Goal: Book appointment/travel/reservation

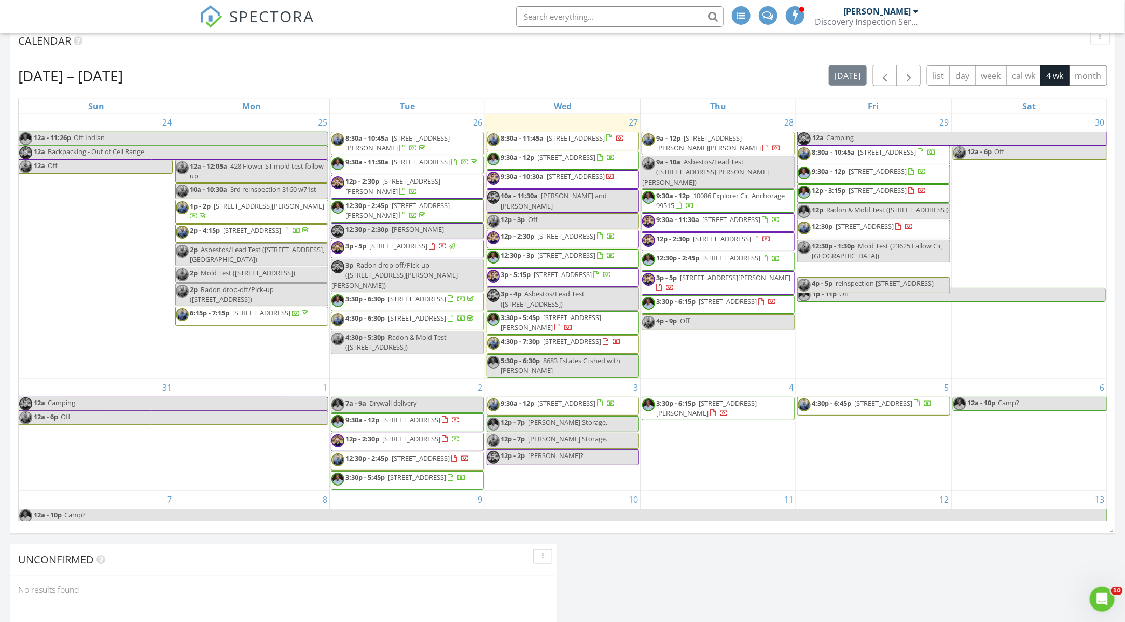
scroll to position [461, 0]
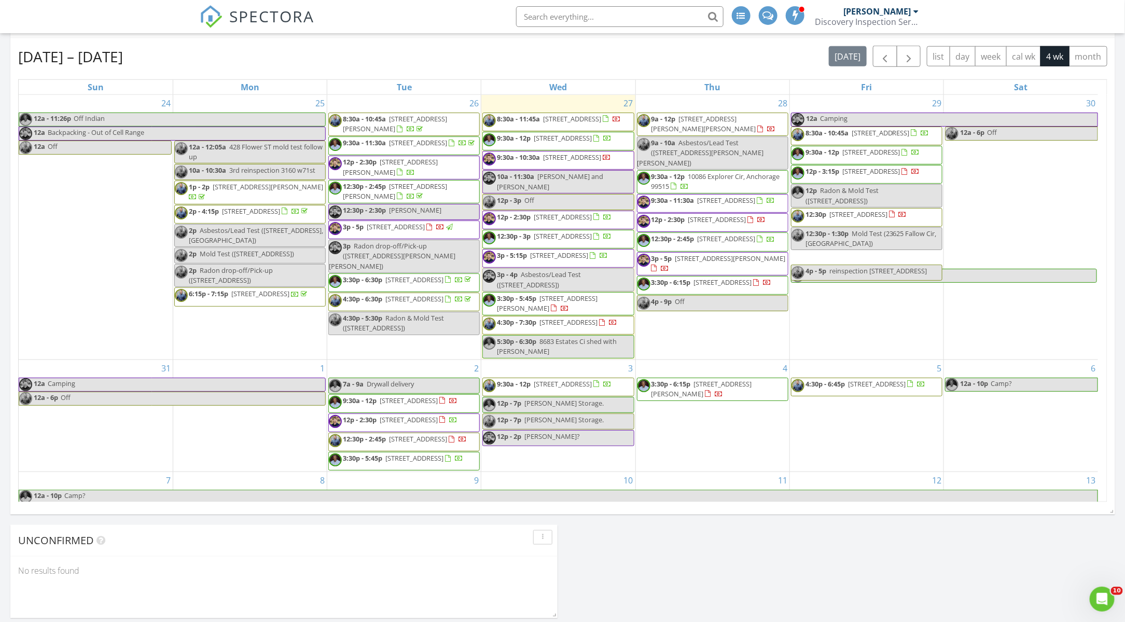
click at [565, 356] on div "5:30p - 6:30p 8683 Estates Ci shed with Bella" at bounding box center [558, 347] width 150 height 20
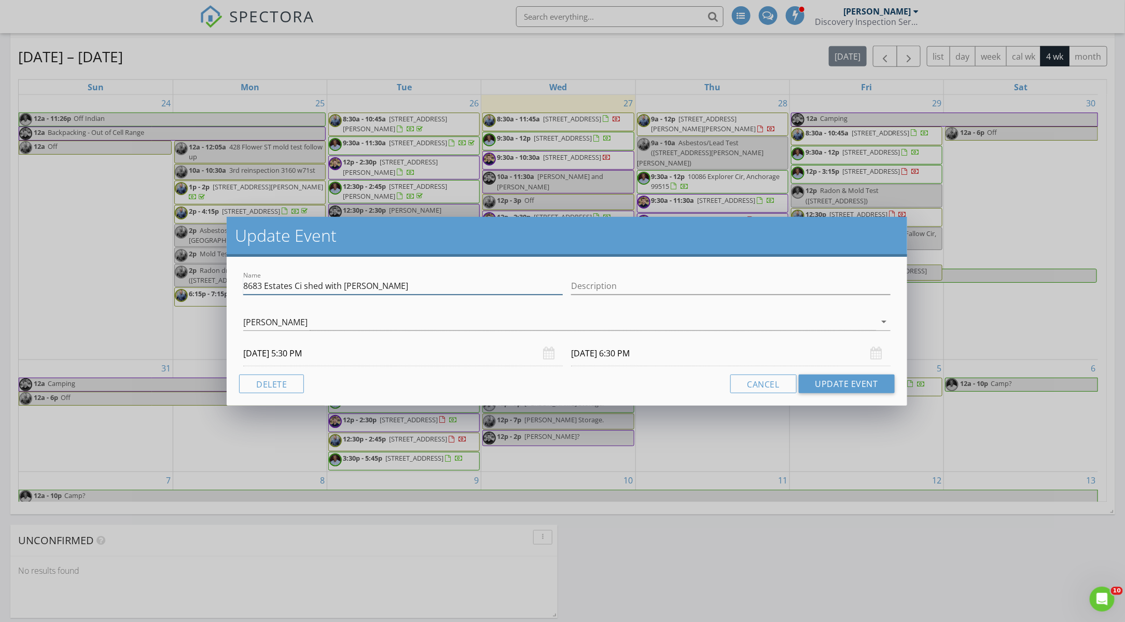
click at [366, 289] on input "8683 Estates Ci shed with Bella" at bounding box center [403, 286] width 320 height 17
type input "8683 Estates Ci shed with Bella, text melanie 212-517-0918"
click at [844, 389] on button "Update Event" at bounding box center [847, 384] width 96 height 19
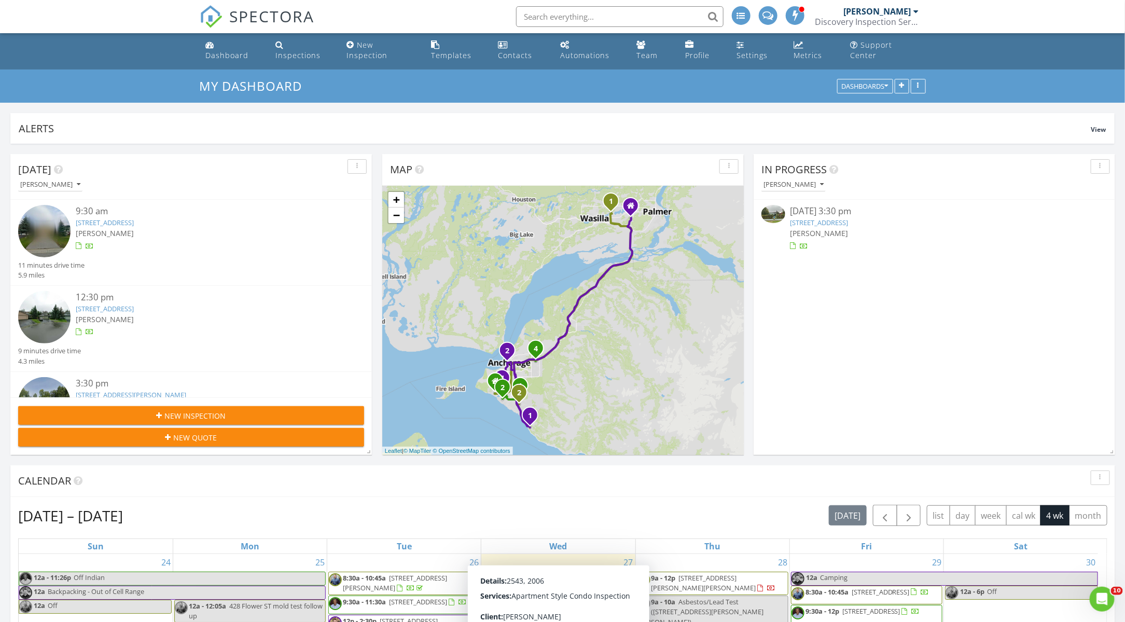
scroll to position [0, 0]
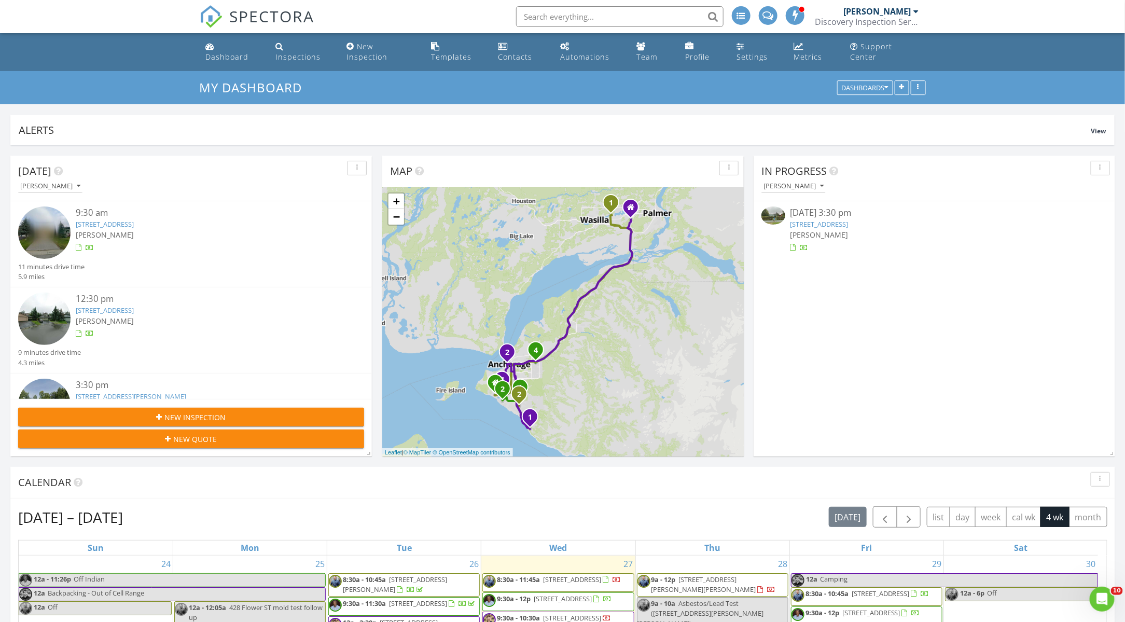
click at [134, 225] on link "10300 Ridge Park Dr, Anchorage, AK 99507" at bounding box center [105, 223] width 58 height 9
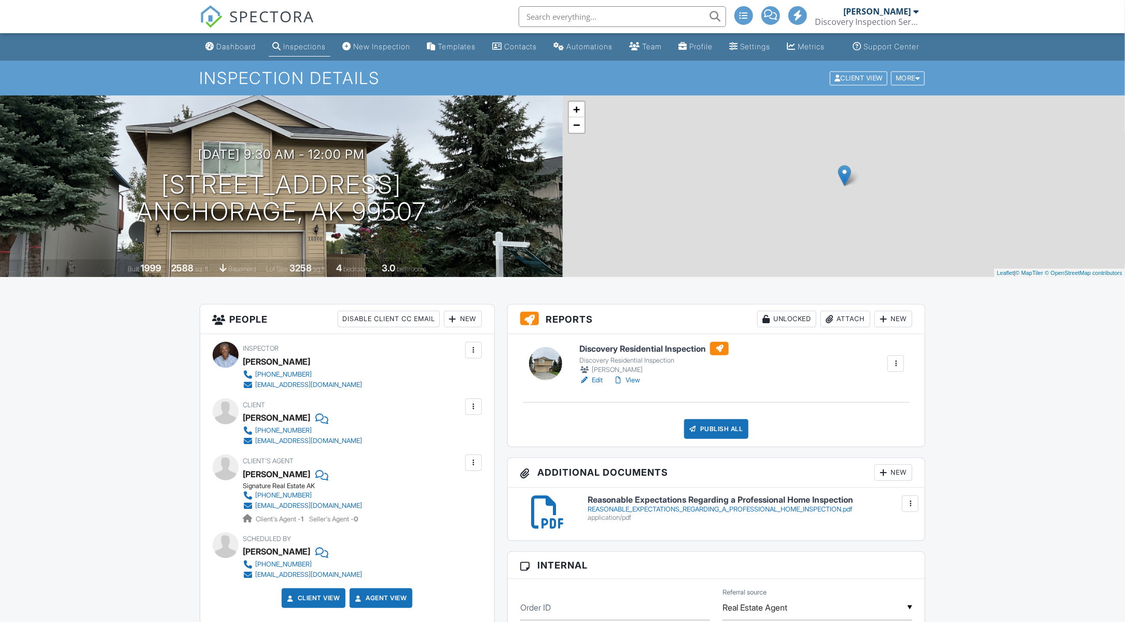
click at [598, 385] on link "Edit" at bounding box center [591, 380] width 23 height 10
